Goal: Task Accomplishment & Management: Complete application form

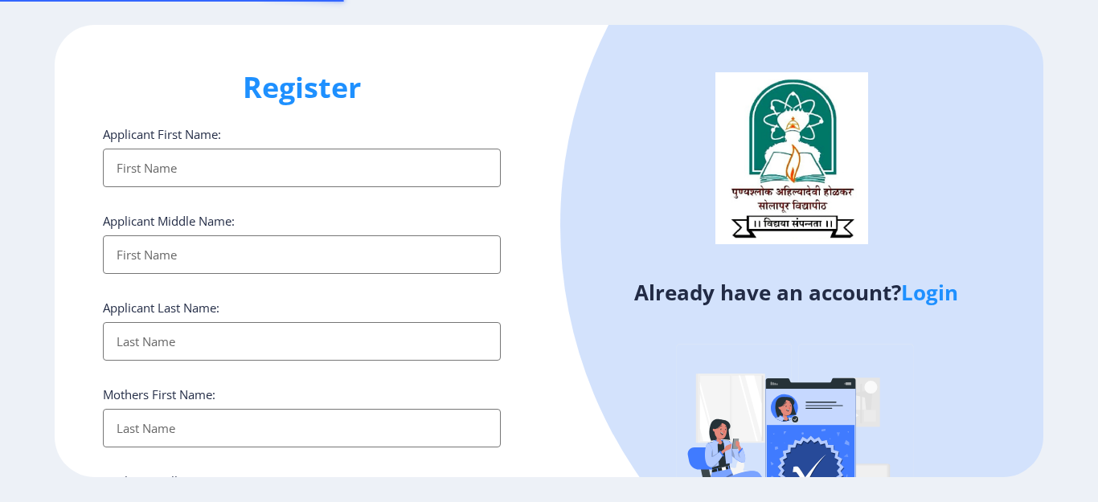
select select
click at [940, 297] on link "Login" at bounding box center [929, 292] width 57 height 29
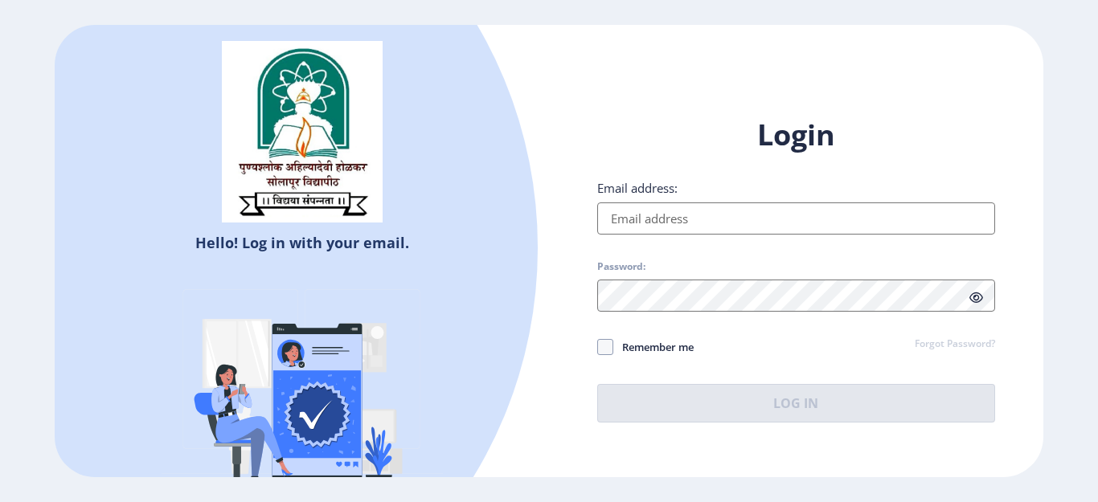
click at [705, 214] on input "Email address:" at bounding box center [796, 218] width 398 height 32
type input "[EMAIL_ADDRESS][DOMAIN_NAME]"
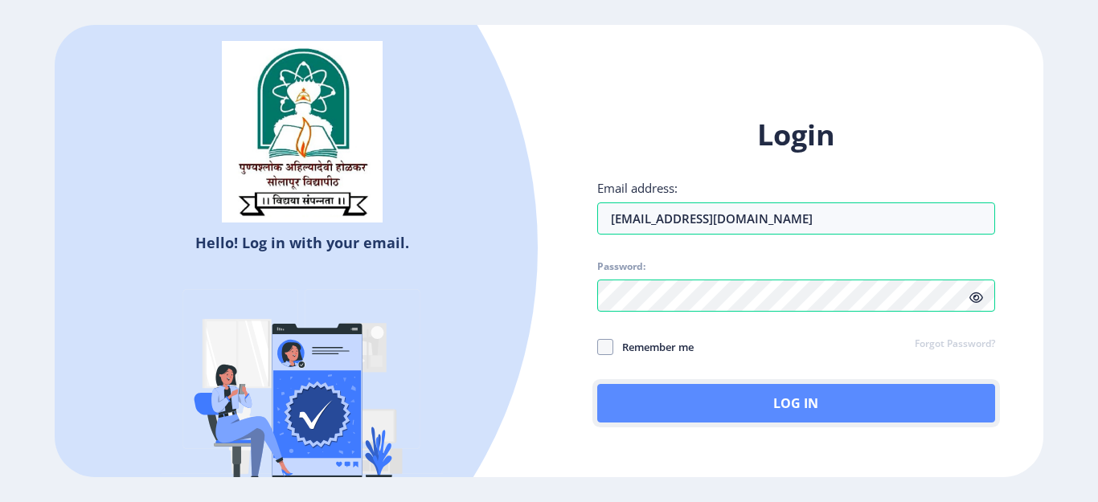
click at [789, 402] on button "Log In" at bounding box center [796, 403] width 398 height 39
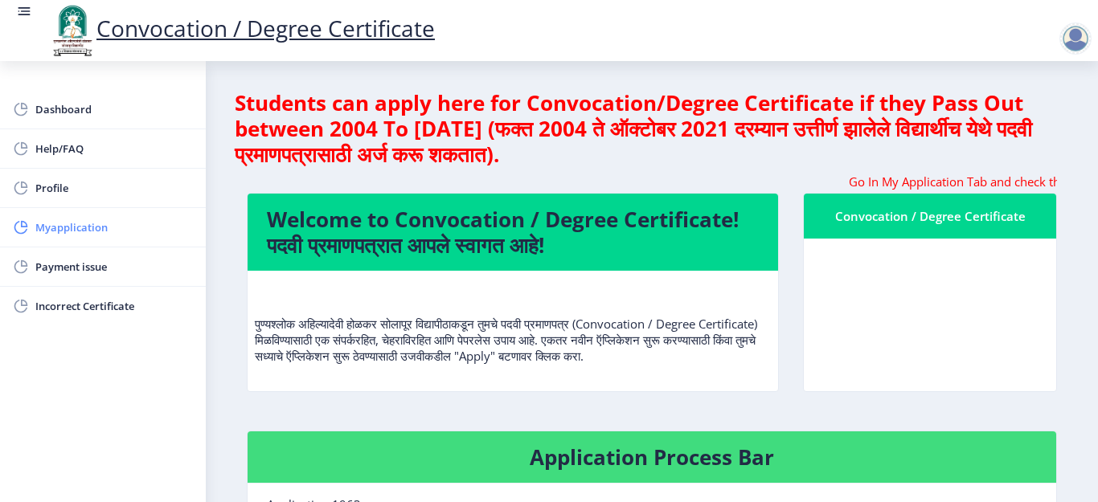
click at [84, 227] on span "Myapplication" at bounding box center [113, 227] width 157 height 19
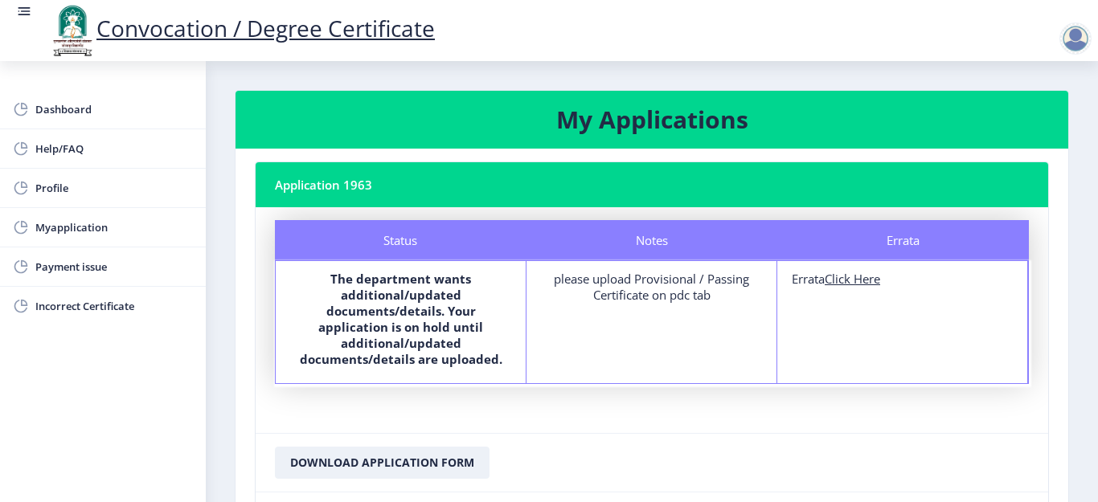
click at [1070, 37] on div at bounding box center [1075, 38] width 32 height 32
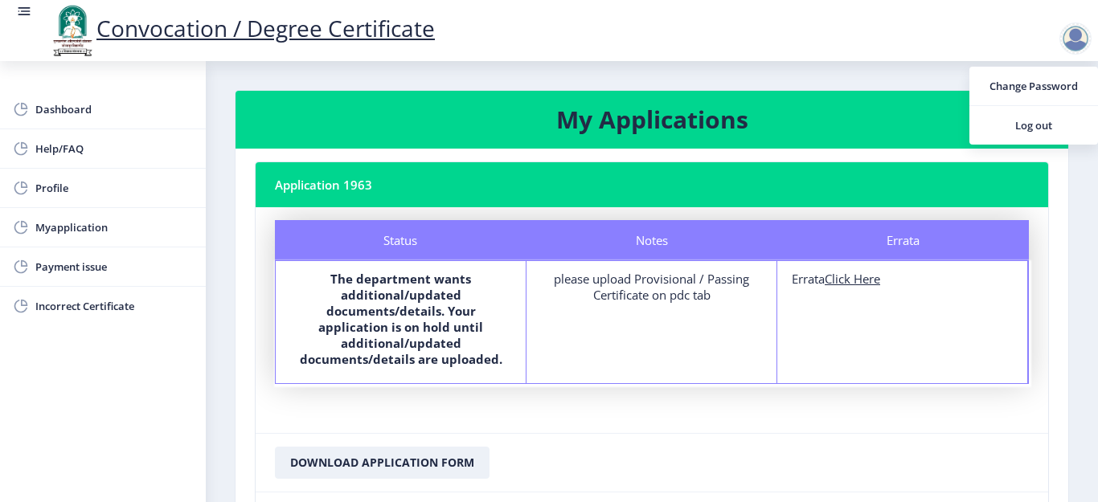
click at [849, 282] on u "Click Here" at bounding box center [851, 279] width 55 height 16
select select
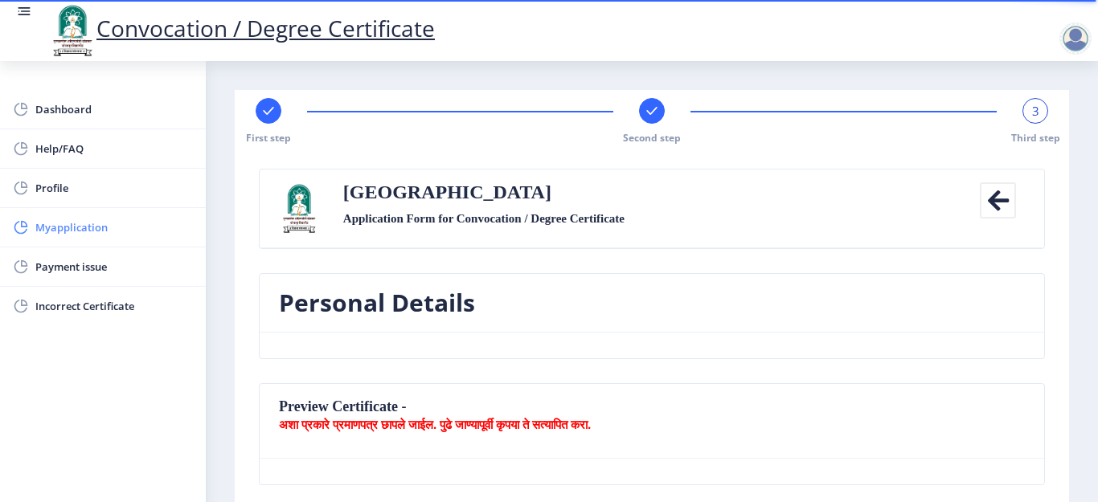
click at [91, 226] on span "Myapplication" at bounding box center [113, 227] width 157 height 19
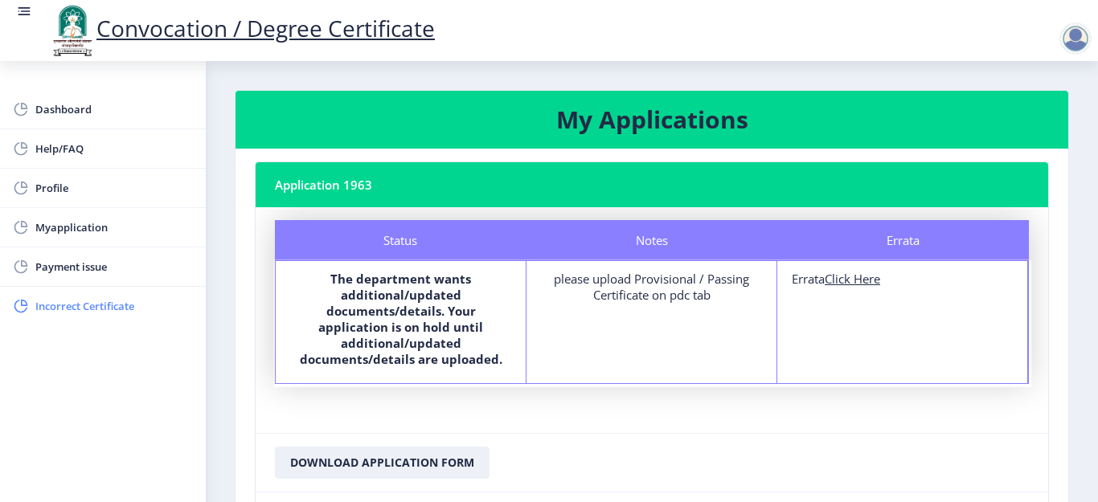
click at [98, 309] on span "Incorrect Certificate" at bounding box center [113, 306] width 157 height 19
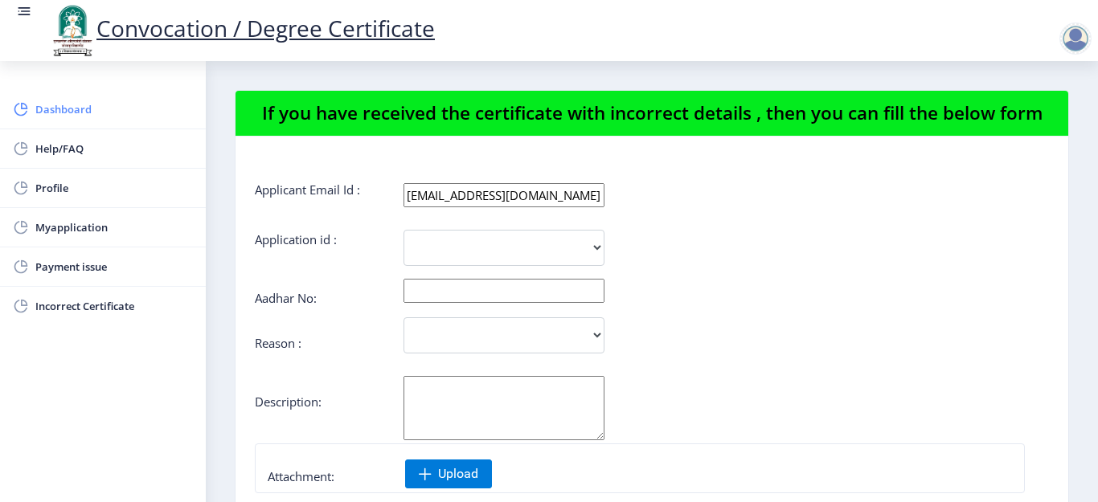
click at [69, 108] on span "Dashboard" at bounding box center [113, 109] width 157 height 19
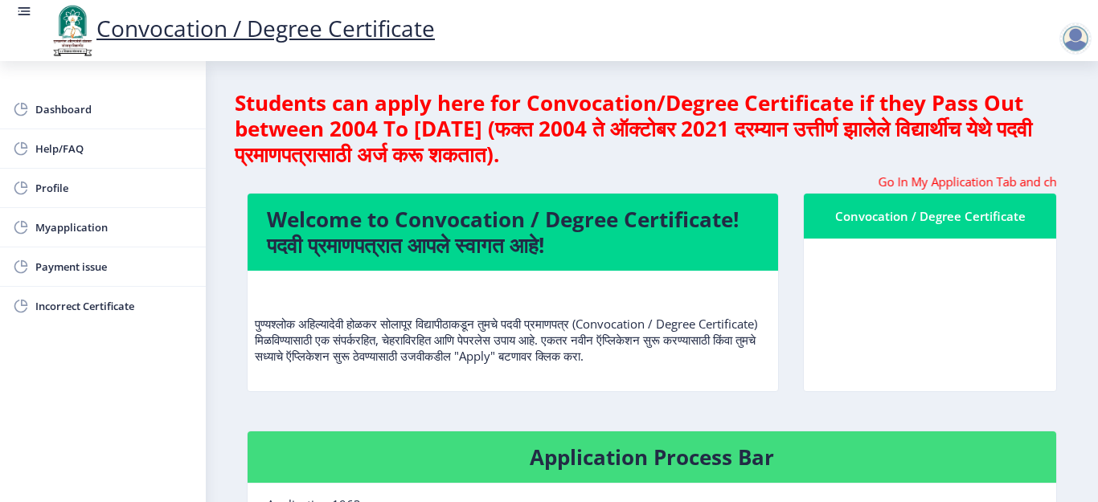
click at [1073, 36] on div at bounding box center [1075, 38] width 32 height 32
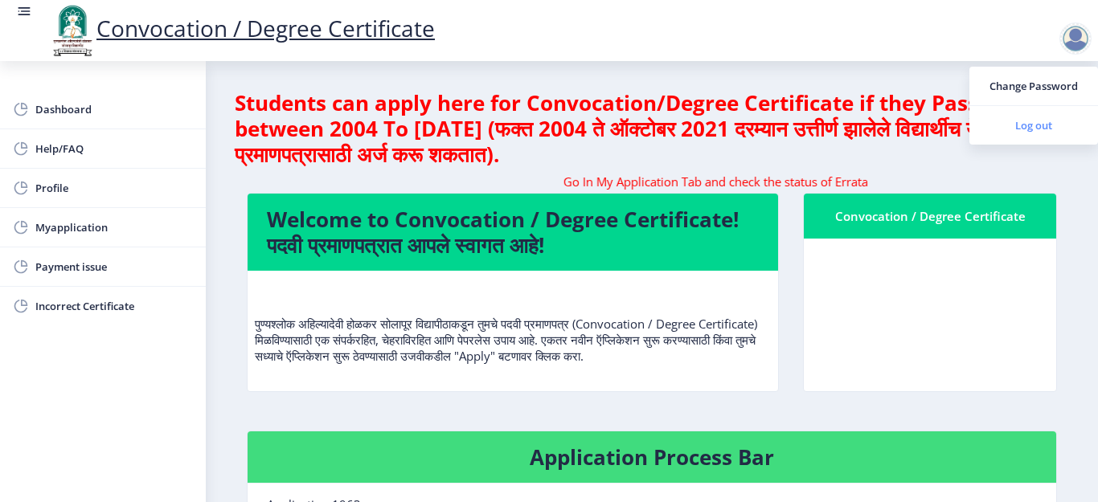
click at [1036, 125] on span "Log out" at bounding box center [1033, 125] width 103 height 19
